Goal: Find specific page/section: Find specific page/section

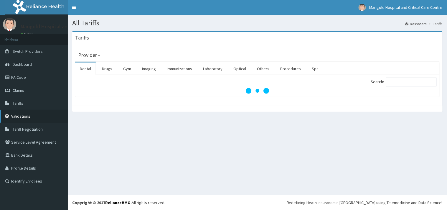
click at [28, 115] on link "Validations" at bounding box center [34, 116] width 68 height 13
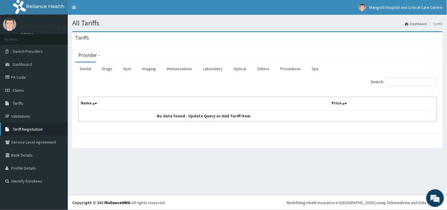
click at [29, 131] on span "Tariff Negotiation" at bounding box center [28, 128] width 30 height 5
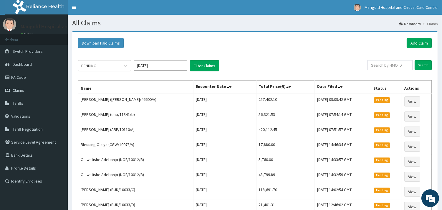
click at [26, 130] on span "Tariff Negotiation" at bounding box center [28, 128] width 30 height 5
